Goal: Task Accomplishment & Management: Use online tool/utility

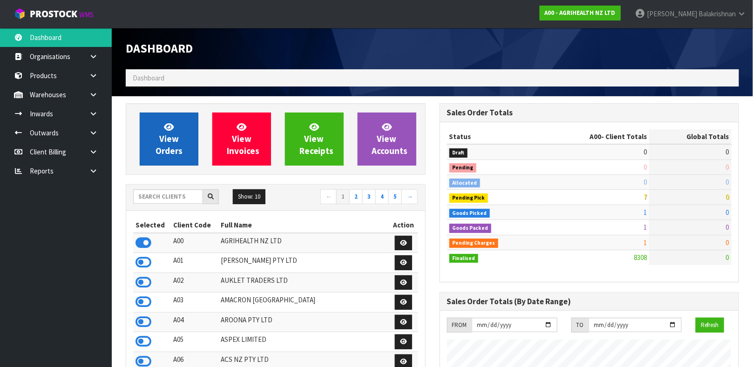
scroll to position [706, 313]
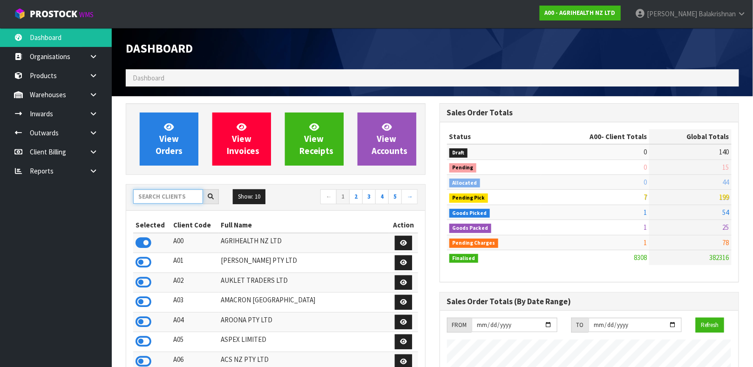
click at [161, 198] on input "text" at bounding box center [168, 196] width 70 height 14
type input "L"
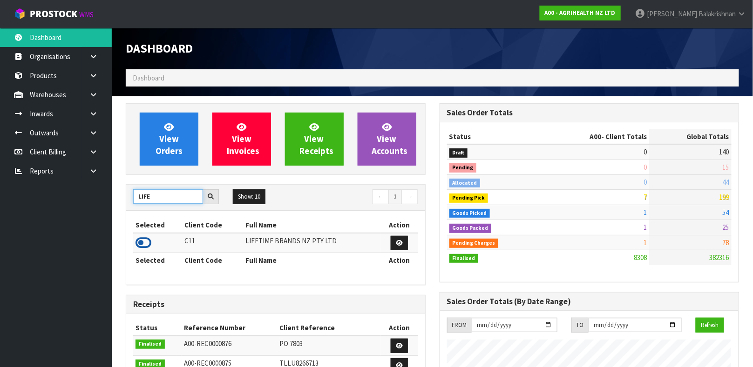
type input "LIFE"
click at [136, 236] on icon at bounding box center [143, 243] width 16 height 14
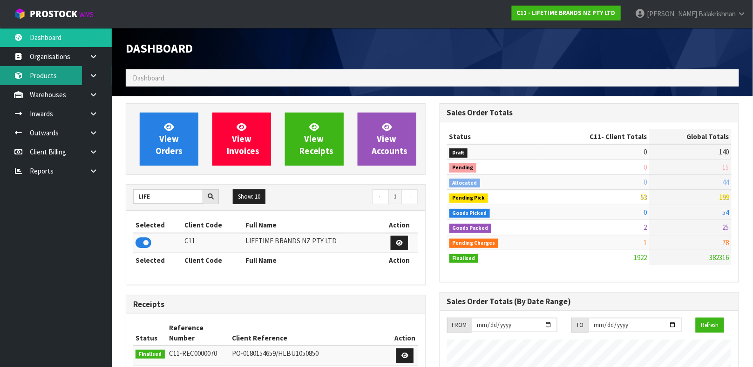
click at [45, 76] on link "Products" at bounding box center [56, 75] width 112 height 19
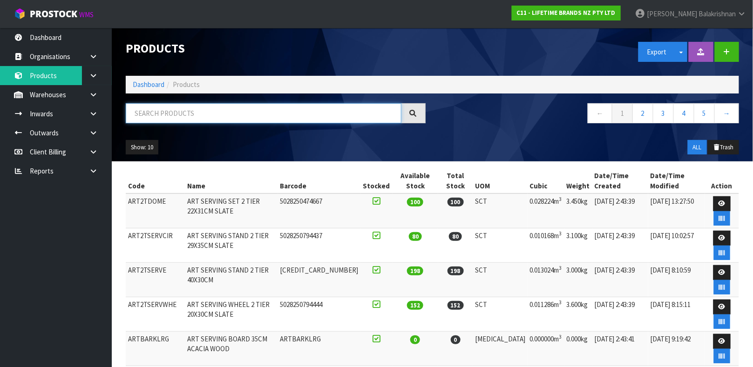
click at [264, 117] on input "text" at bounding box center [264, 113] width 276 height 20
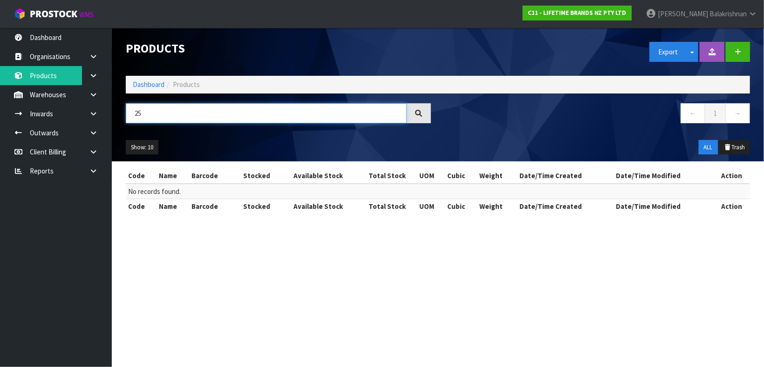
type input "2"
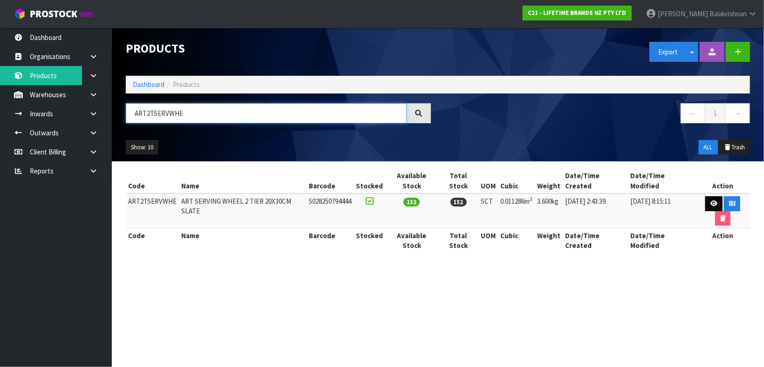
type input "ART2TSERVWHE"
click at [705, 196] on link at bounding box center [713, 203] width 17 height 15
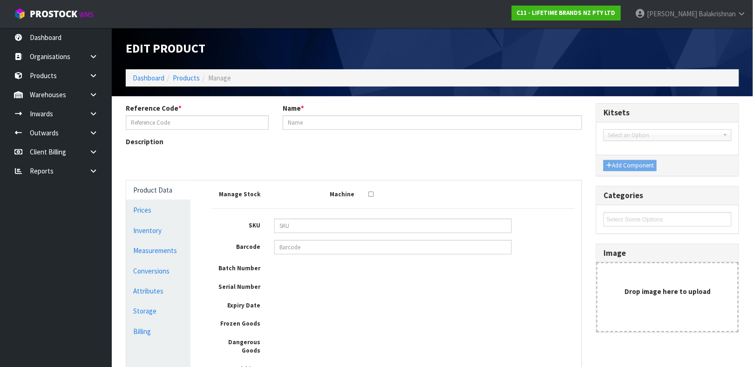
type input "ART2TSERVWHE"
type input "ART SERVING WHEEL 2 TIER 20X30CM SLATE"
type input "5028250794444"
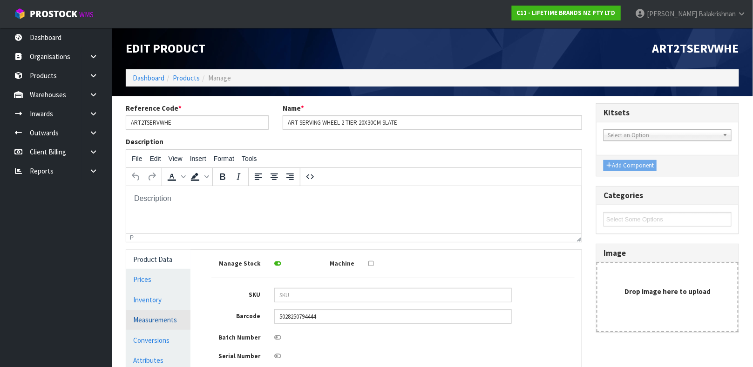
click at [152, 322] on link "Measurements" at bounding box center [158, 320] width 64 height 19
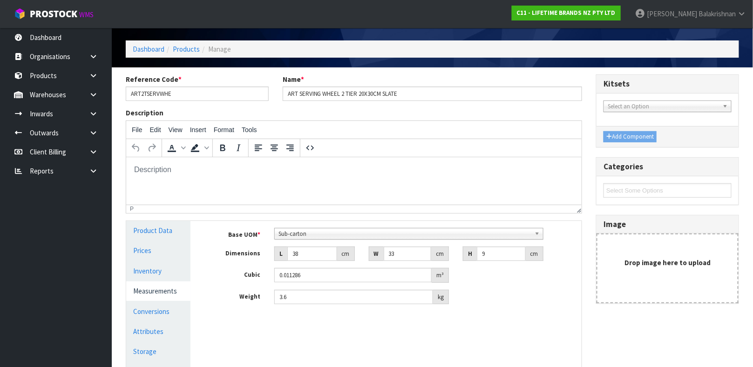
scroll to position [70, 0]
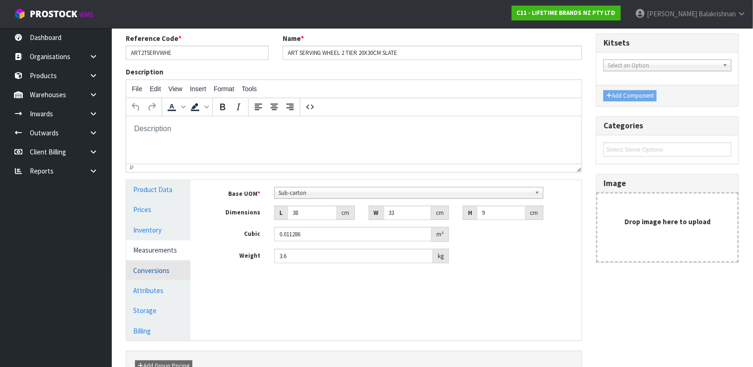
click at [132, 274] on link "Conversions" at bounding box center [158, 270] width 64 height 19
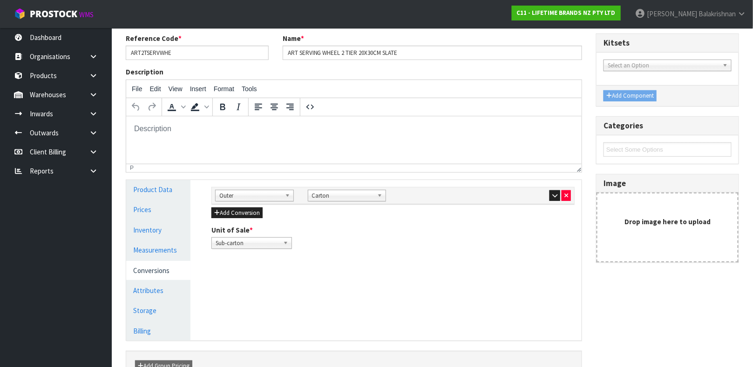
click at [547, 195] on div at bounding box center [532, 195] width 79 height 11
click at [552, 194] on icon "button" at bounding box center [554, 196] width 5 height 6
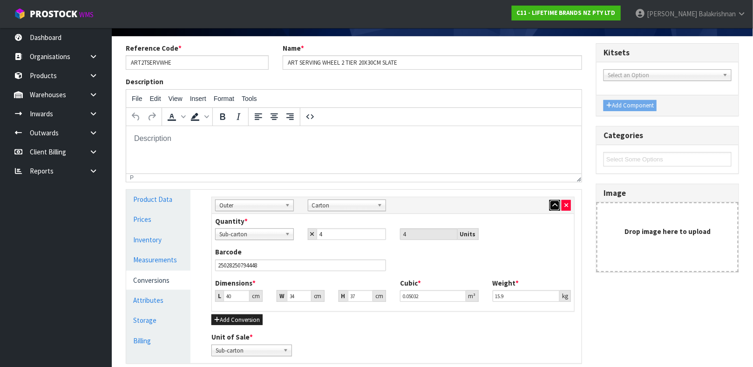
scroll to position [0, 0]
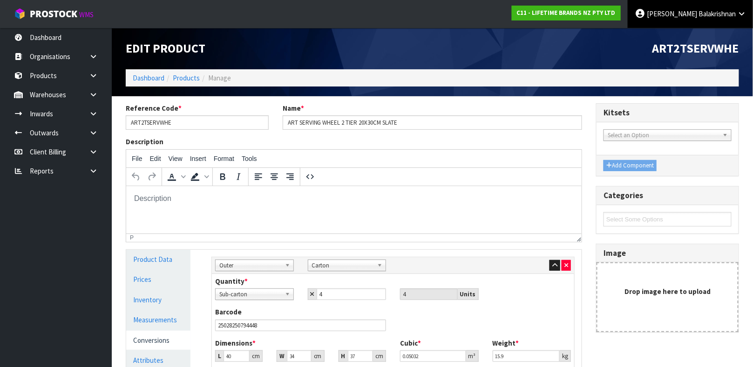
click at [747, 20] on link "[PERSON_NAME]" at bounding box center [690, 14] width 125 height 28
click at [735, 37] on link "Logout" at bounding box center [716, 37] width 74 height 13
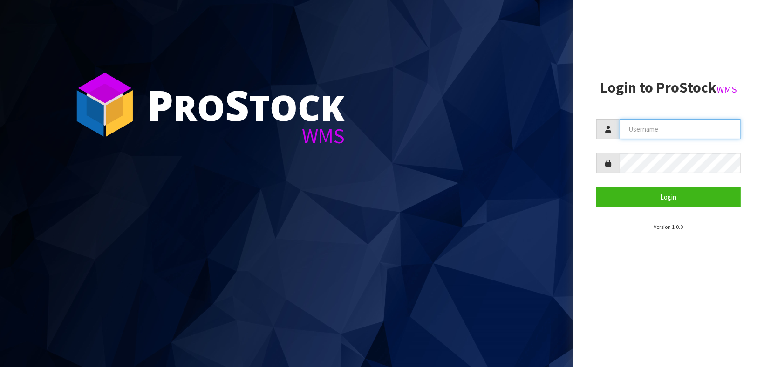
click at [683, 135] on input "text" at bounding box center [679, 129] width 121 height 20
type input "[PERSON_NAME]"
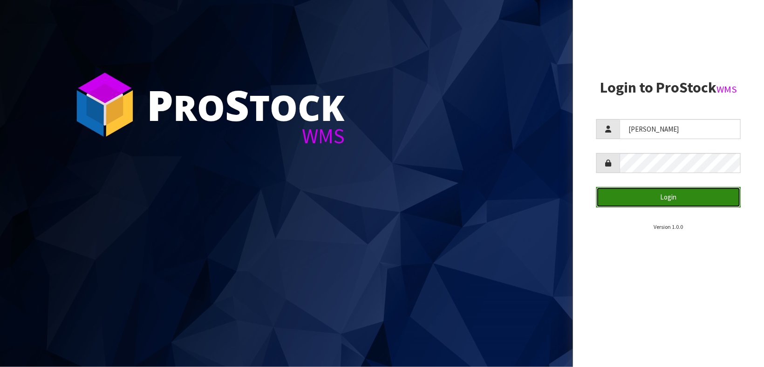
click at [675, 192] on button "Login" at bounding box center [668, 197] width 144 height 20
